Goal: Information Seeking & Learning: Learn about a topic

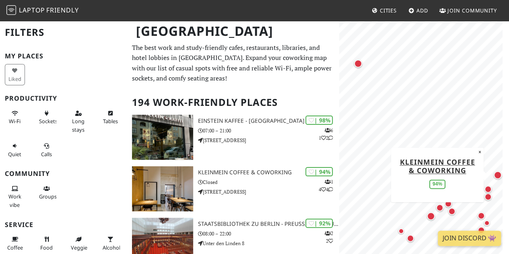
click at [499, 175] on div "Map marker" at bounding box center [497, 175] width 8 height 8
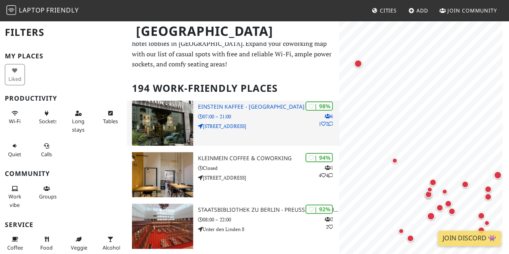
scroll to position [14, 0]
click at [277, 124] on p "Kantstraße 126" at bounding box center [268, 126] width 141 height 8
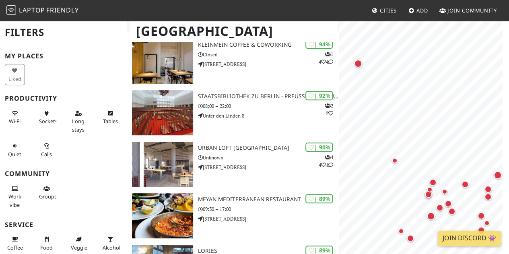
scroll to position [134, 0]
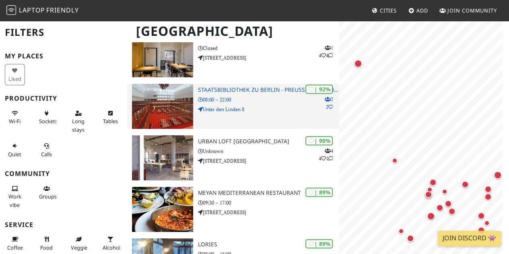
click at [275, 106] on p "Unter den Linden 8" at bounding box center [268, 109] width 141 height 8
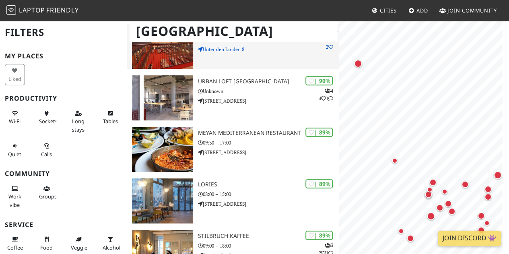
scroll to position [196, 0]
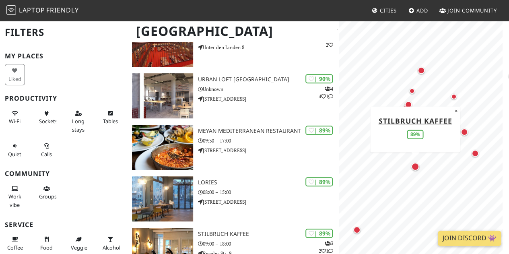
click at [417, 164] on div "Map marker" at bounding box center [415, 166] width 8 height 8
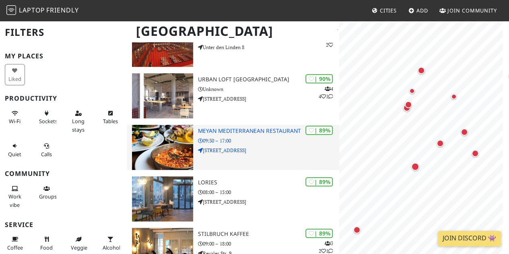
scroll to position [204, 0]
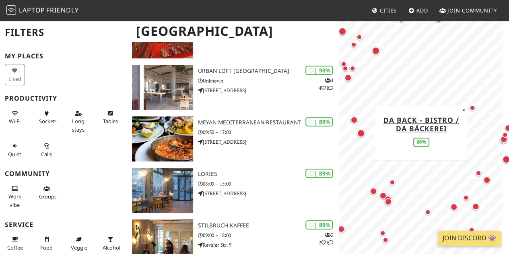
click at [360, 132] on div "Map marker" at bounding box center [361, 133] width 8 height 8
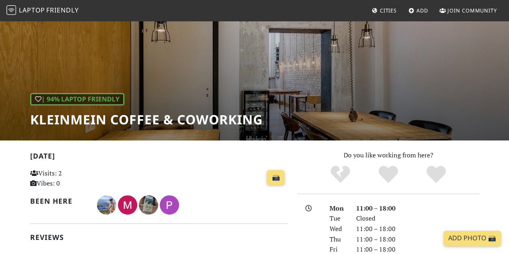
scroll to position [56, 0]
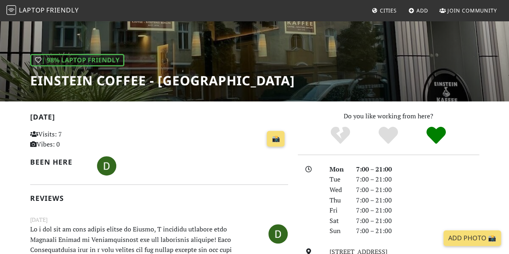
scroll to position [86, 0]
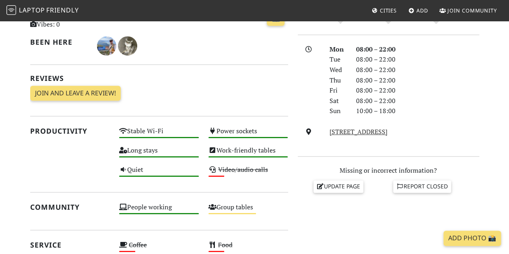
scroll to position [220, 0]
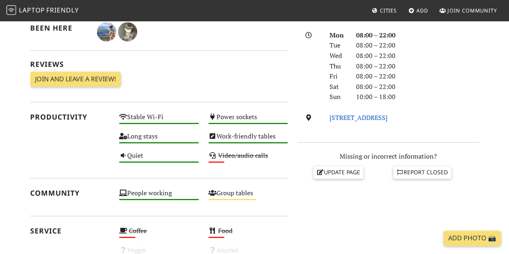
click at [368, 117] on link "Unter den Linden 8, 10117, Berlin" at bounding box center [358, 117] width 58 height 9
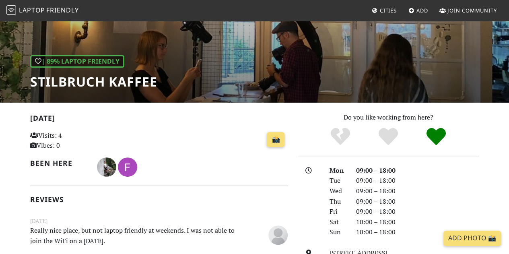
scroll to position [86, 0]
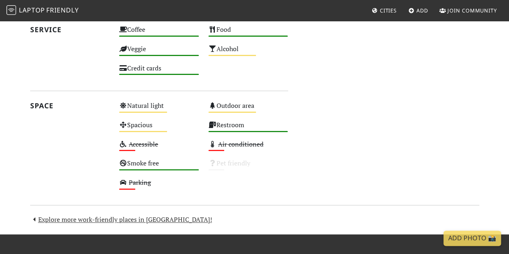
scroll to position [476, 0]
